Goal: Task Accomplishment & Management: Manage account settings

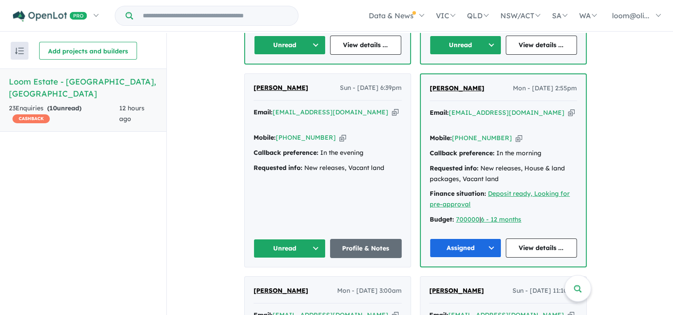
scroll to position [548, 0]
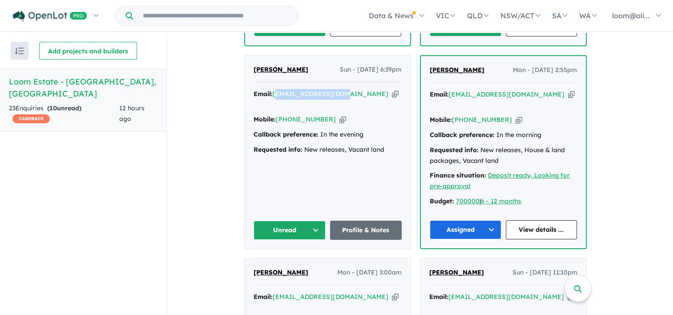
drag, startPoint x: 350, startPoint y: 77, endPoint x: 280, endPoint y: 73, distance: 69.5
click at [280, 89] on div "Email: [EMAIL_ADDRESS][DOMAIN_NAME] Copied!" at bounding box center [328, 99] width 148 height 21
copy a%20Loom%20Estate%20-%20Warragul"] "[EMAIL_ADDRESS][DOMAIN_NAME]"
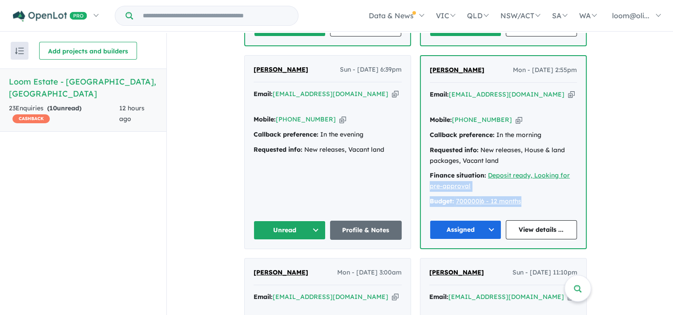
drag, startPoint x: 667, startPoint y: 160, endPoint x: 670, endPoint y: 172, distance: 12.7
click at [670, 172] on div "View all projects in your account Loom Estate - [GEOGRAPHIC_DATA] OPENLOT $ 200…" at bounding box center [420, 174] width 506 height 283
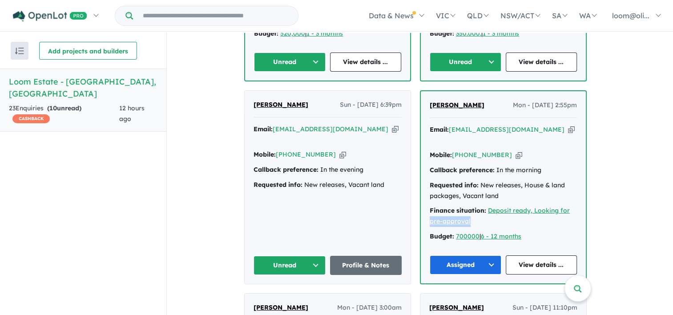
scroll to position [509, 0]
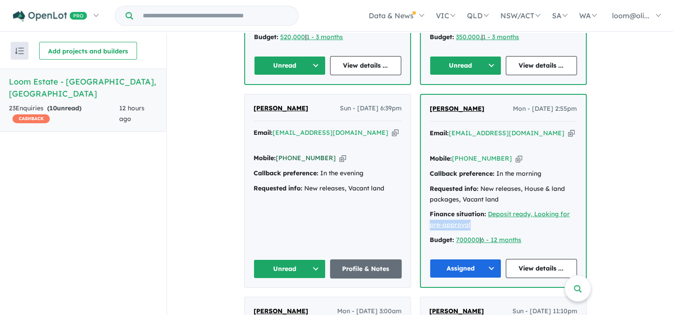
drag, startPoint x: 328, startPoint y: 132, endPoint x: 281, endPoint y: 131, distance: 46.3
click at [281, 153] on div "Mobile: [PHONE_NUMBER] Copied!" at bounding box center [328, 158] width 148 height 11
copy link "[PHONE_NUMBER]"
click at [318, 259] on button "Unread" at bounding box center [290, 268] width 72 height 19
click at [292, 300] on button "Assigned" at bounding box center [292, 310] width 77 height 20
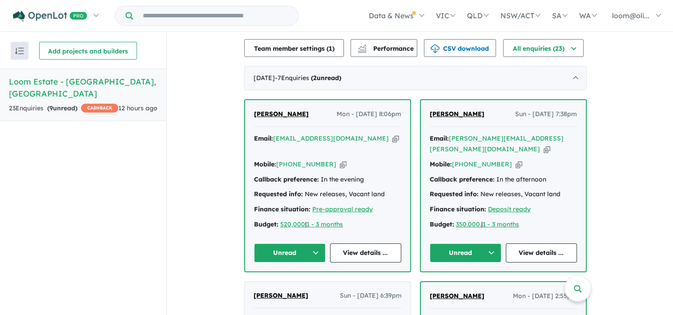
scroll to position [323, 0]
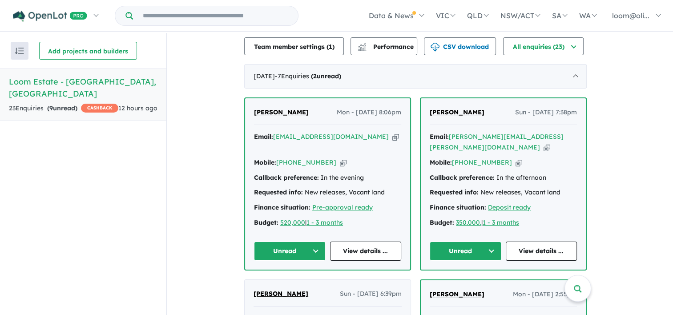
drag, startPoint x: 526, startPoint y: 133, endPoint x: 623, endPoint y: 93, distance: 104.8
drag, startPoint x: 532, startPoint y: 129, endPoint x: 453, endPoint y: 132, distance: 79.3
click at [453, 132] on div "Email: [PERSON_NAME][EMAIL_ADDRESS][PERSON_NAME][DOMAIN_NAME] Copied!" at bounding box center [503, 142] width 147 height 21
copy a%20Loom%20Estate%20-%20Warragul"] "[PERSON_NAME][EMAIL_ADDRESS][PERSON_NAME][DOMAIN_NAME]"
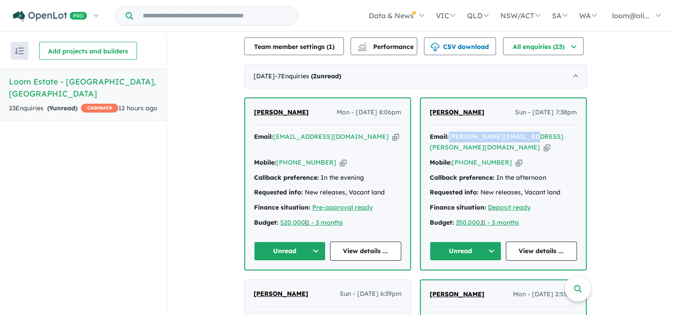
drag, startPoint x: 505, startPoint y: 146, endPoint x: 456, endPoint y: 147, distance: 49.4
click at [456, 158] on div "Mobile: [PHONE_NUMBER] Copied!" at bounding box center [503, 163] width 147 height 11
copy link "[PHONE_NUMBER]"
click at [495, 242] on button "Unread" at bounding box center [466, 251] width 72 height 19
click at [468, 283] on button "Assigned" at bounding box center [468, 293] width 77 height 20
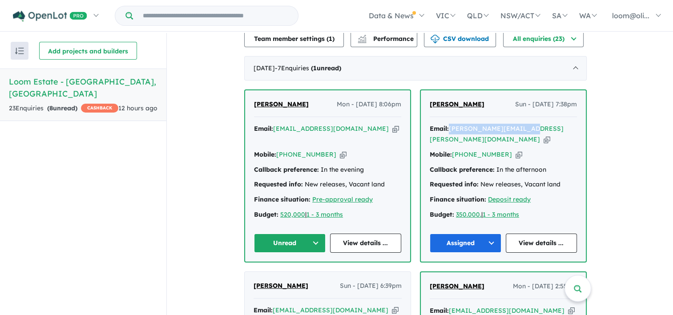
scroll to position [333, 0]
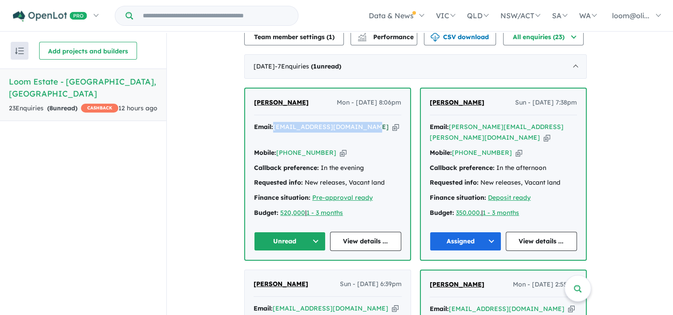
drag, startPoint x: 371, startPoint y: 122, endPoint x: 278, endPoint y: 123, distance: 93.4
click at [278, 123] on div "Email: [EMAIL_ADDRESS][DOMAIN_NAME] Copied!" at bounding box center [327, 132] width 147 height 21
copy a%20Loom%20Estate%20-%20Warragul"] "[EMAIL_ADDRESS][DOMAIN_NAME]"
drag, startPoint x: 328, startPoint y: 137, endPoint x: 281, endPoint y: 137, distance: 47.2
click at [281, 148] on div "Mobile: [PHONE_NUMBER] Copied!" at bounding box center [327, 153] width 147 height 11
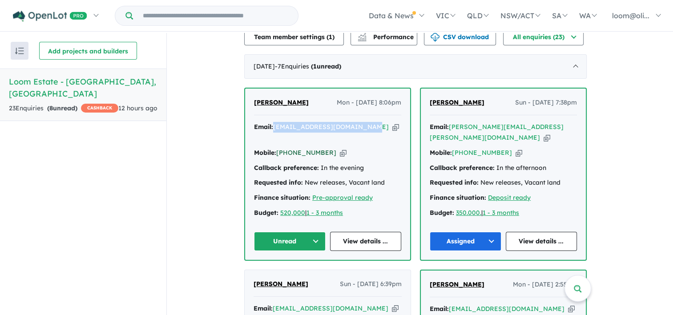
copy link "[PHONE_NUMBER]"
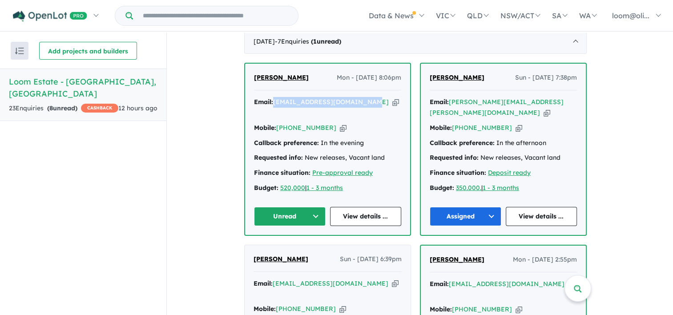
scroll to position [355, 0]
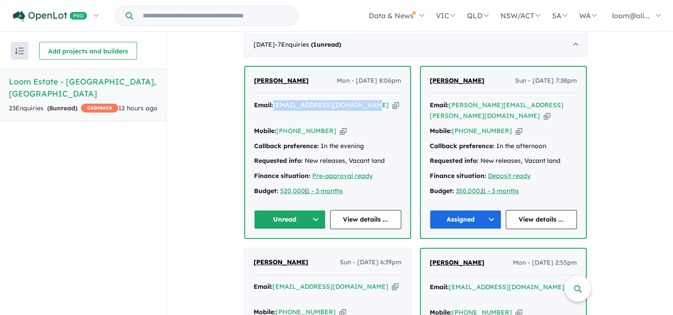
click at [319, 210] on button "Unread" at bounding box center [290, 219] width 72 height 19
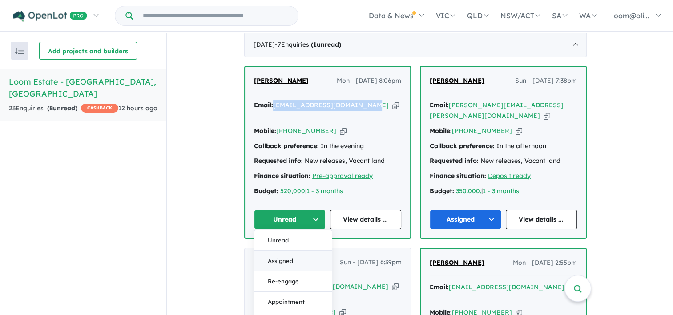
click at [288, 251] on button "Assigned" at bounding box center [293, 261] width 77 height 20
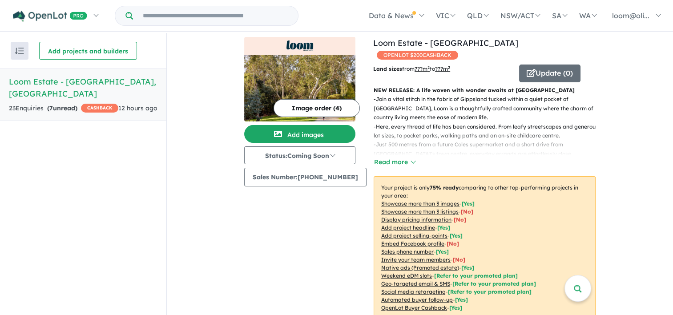
scroll to position [0, 0]
